Goal: Task Accomplishment & Management: Use online tool/utility

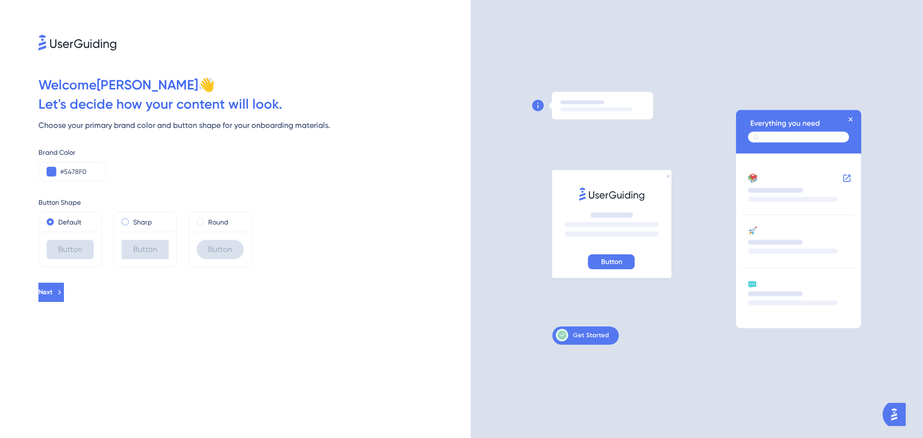
click at [131, 219] on div "Sharp" at bounding box center [145, 222] width 47 height 12
click at [68, 223] on label "Default" at bounding box center [69, 222] width 23 height 12
click at [53, 296] on span "Next" at bounding box center [46, 293] width 14 height 12
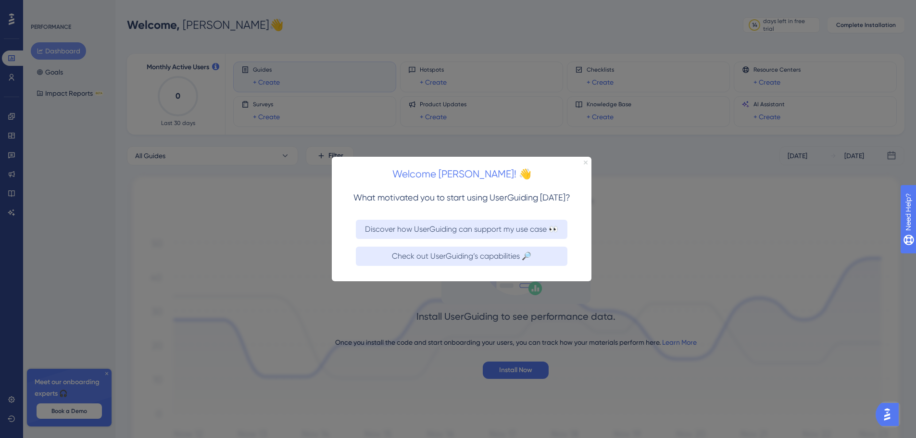
click at [586, 162] on icon "Close Preview" at bounding box center [586, 162] width 4 height 4
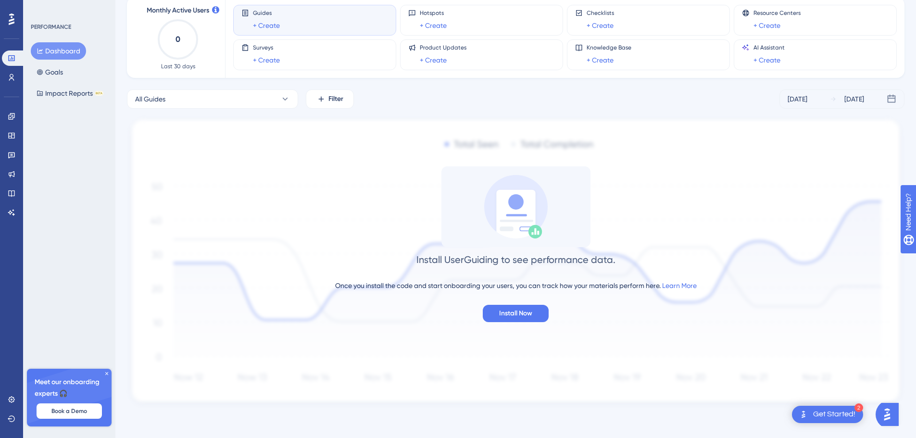
scroll to position [58, 0]
click at [516, 314] on span "Install Now" at bounding box center [515, 313] width 33 height 12
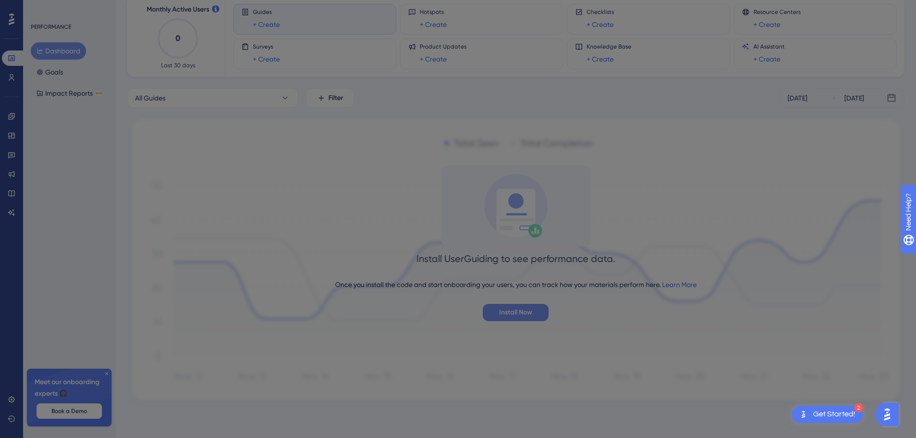
scroll to position [0, 0]
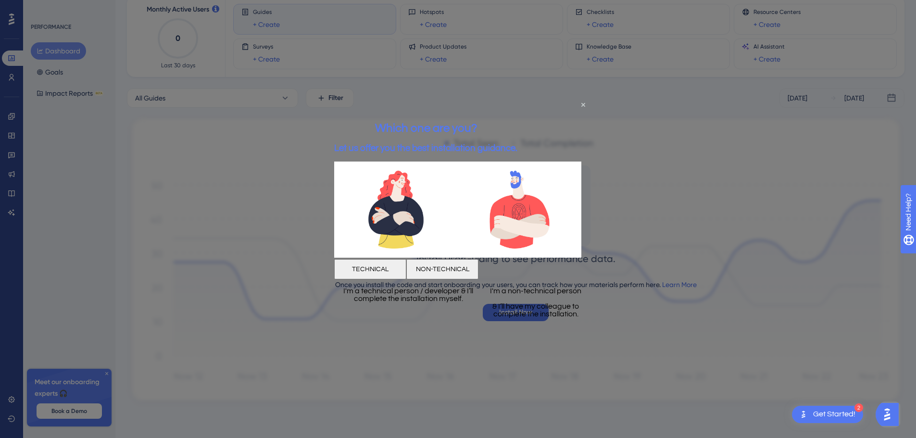
click at [392, 262] on button "TECHNICAL" at bounding box center [370, 269] width 72 height 20
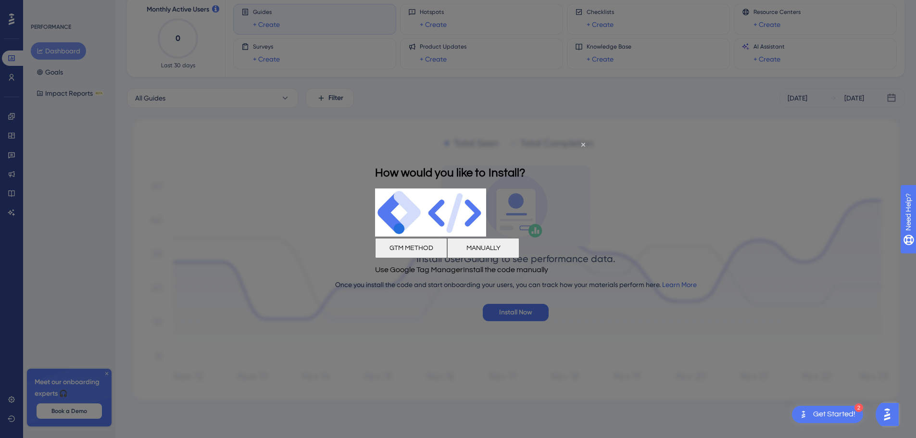
click at [395, 253] on button "GTM METHOD" at bounding box center [411, 248] width 72 height 20
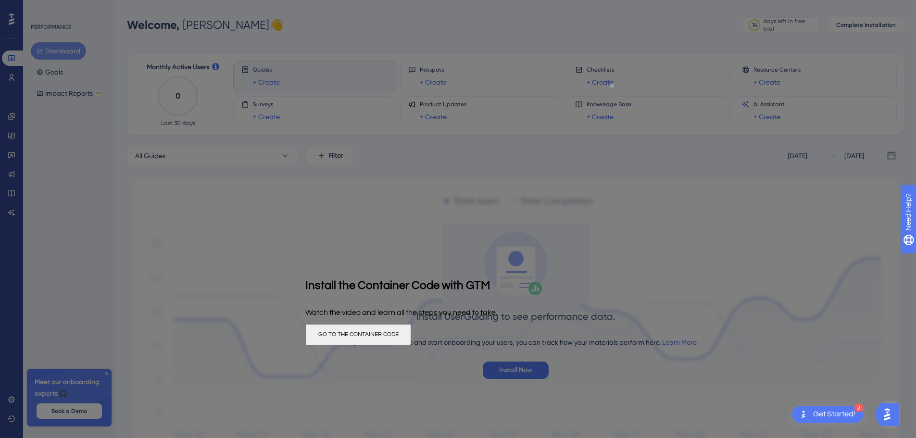
click at [612, 84] on icon "Close Preview" at bounding box center [612, 86] width 4 height 4
